Goal: Check status: Check status

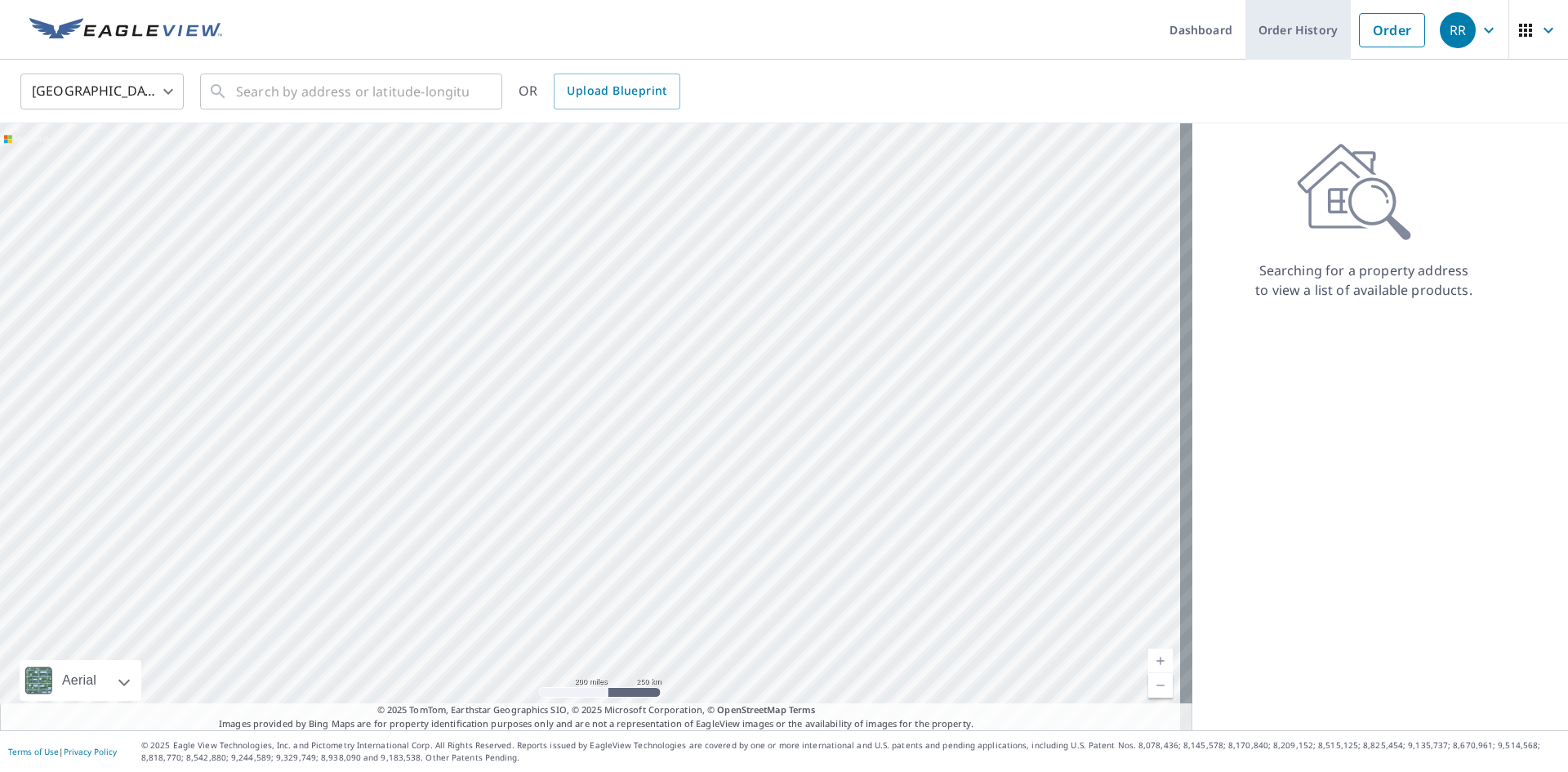
click at [1276, 35] on link "Order History" at bounding box center [1298, 30] width 105 height 60
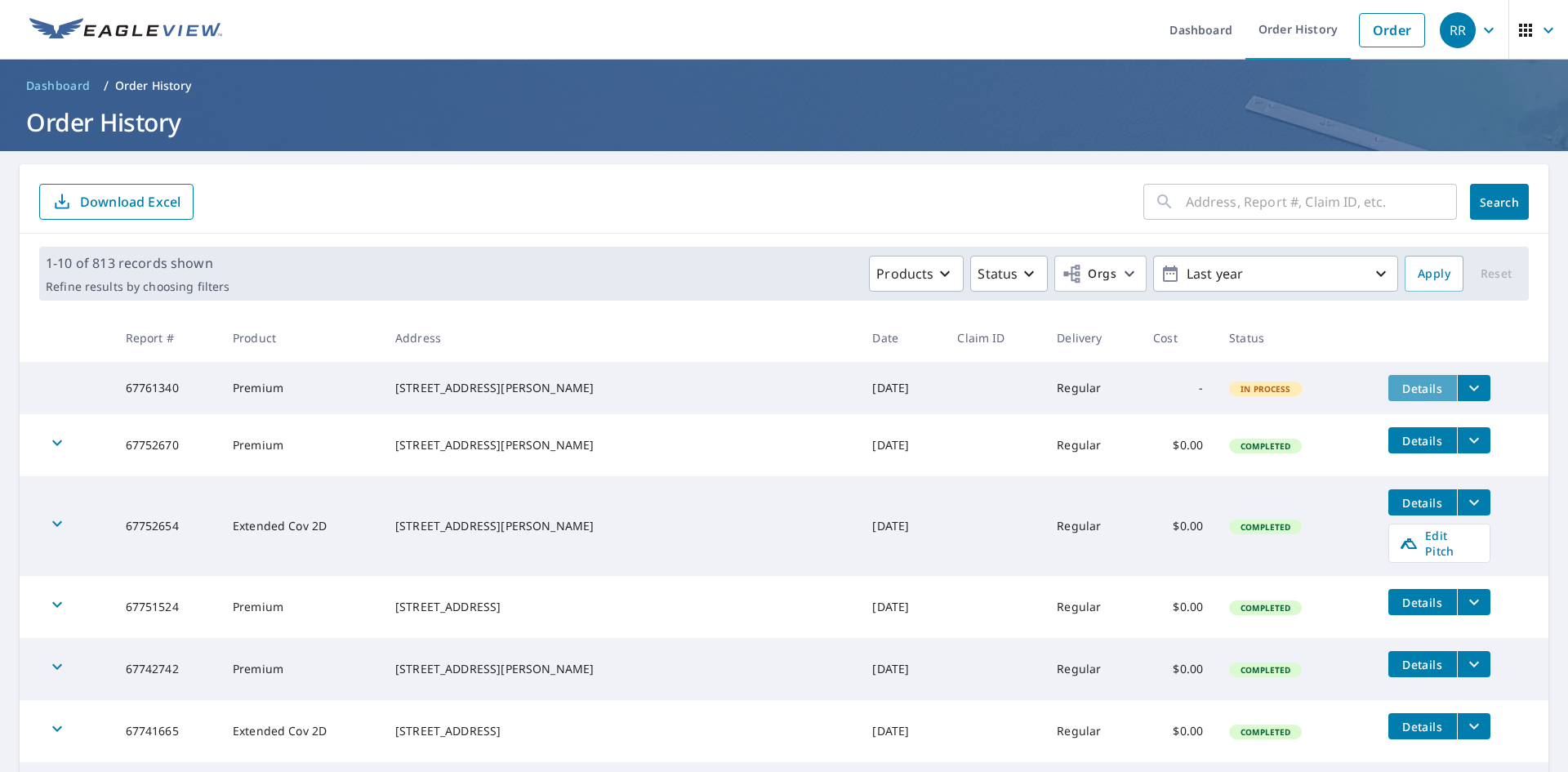
click at [1398, 389] on span "Details" at bounding box center [1422, 389] width 49 height 15
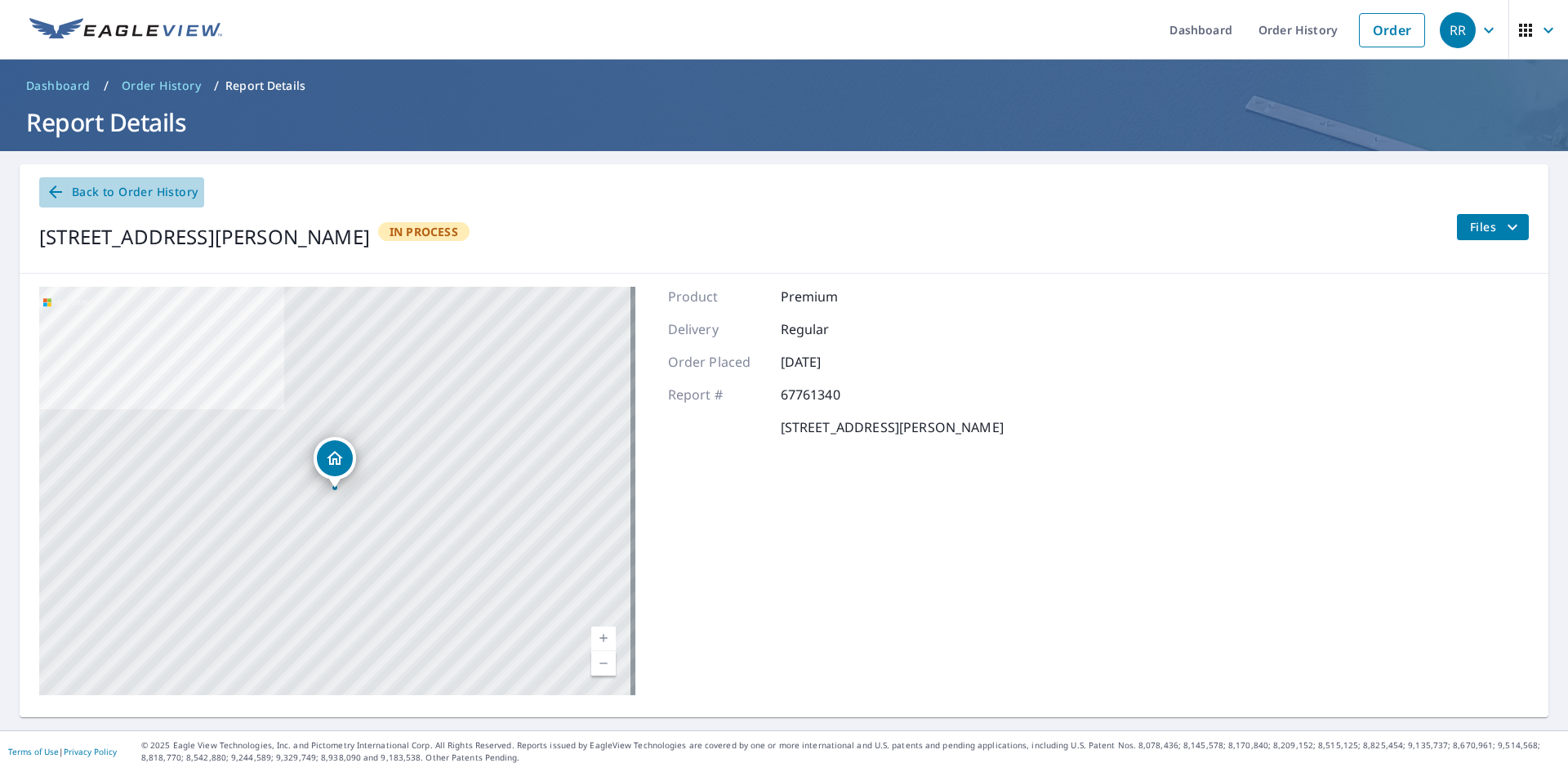
click at [122, 187] on span "Back to Order History" at bounding box center [121, 193] width 152 height 21
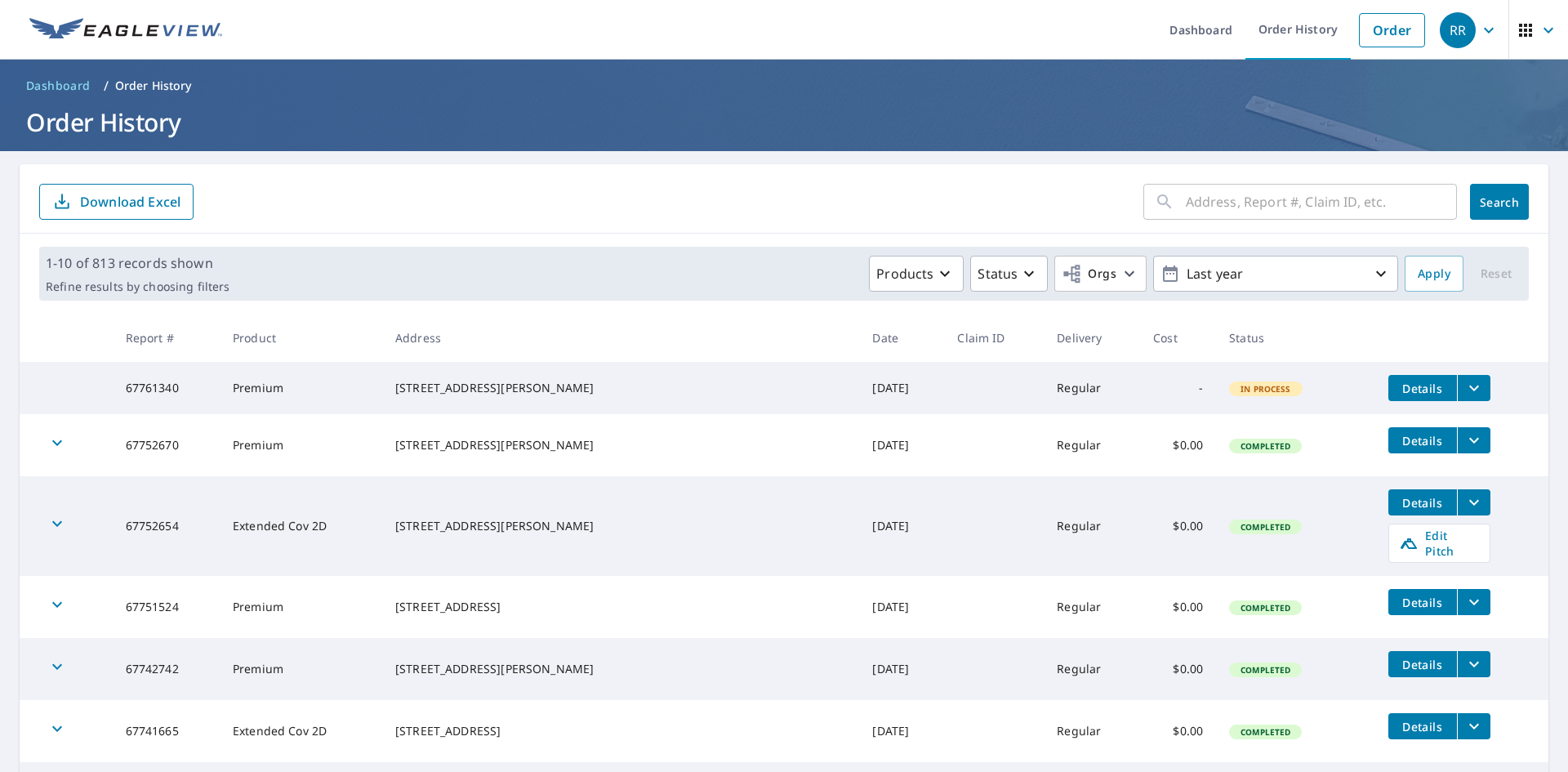
click at [1398, 445] on span "Details" at bounding box center [1422, 441] width 49 height 15
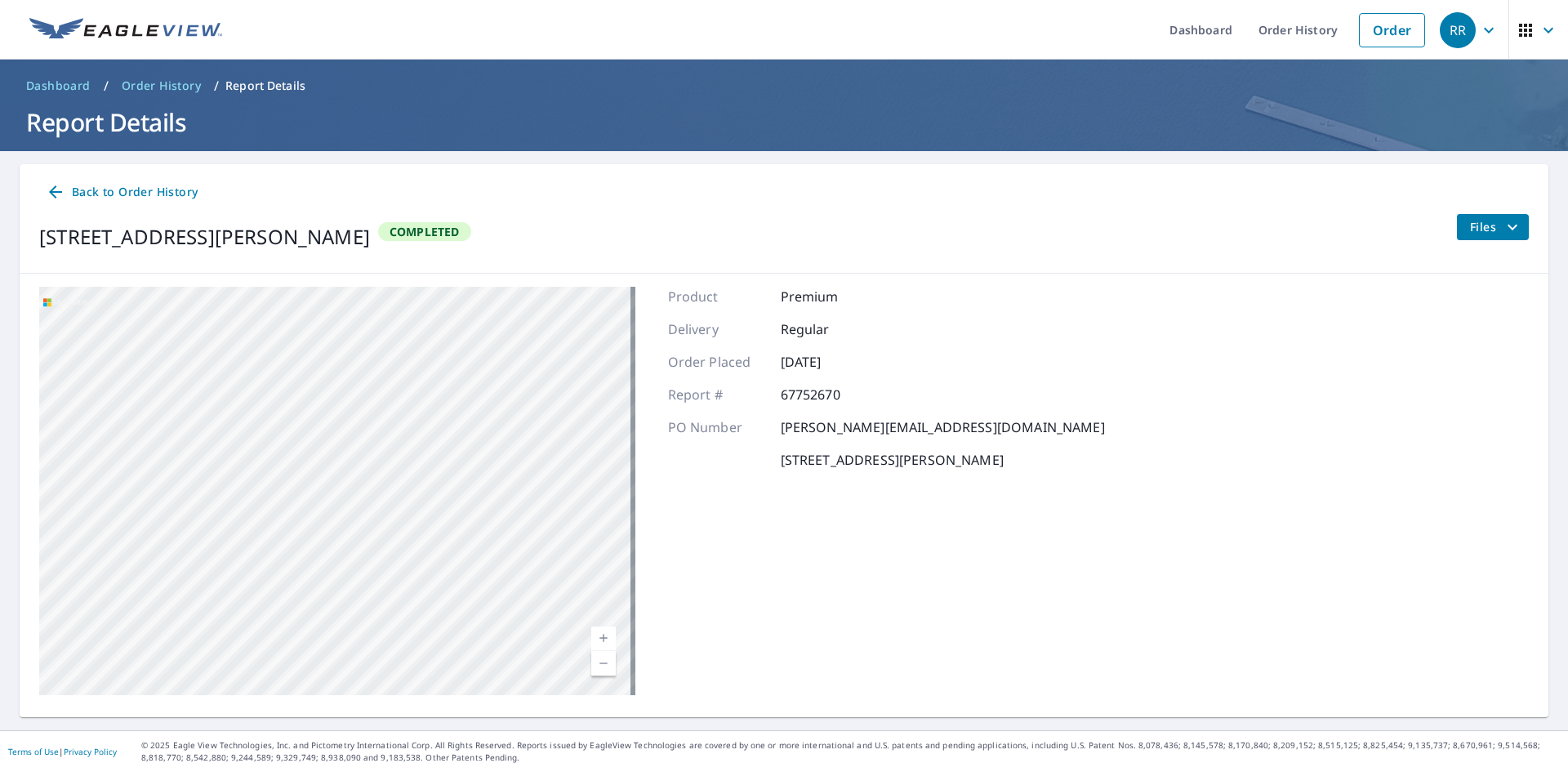
click at [49, 203] on link "Back to Order History" at bounding box center [121, 192] width 165 height 30
